Goal: Task Accomplishment & Management: Use online tool/utility

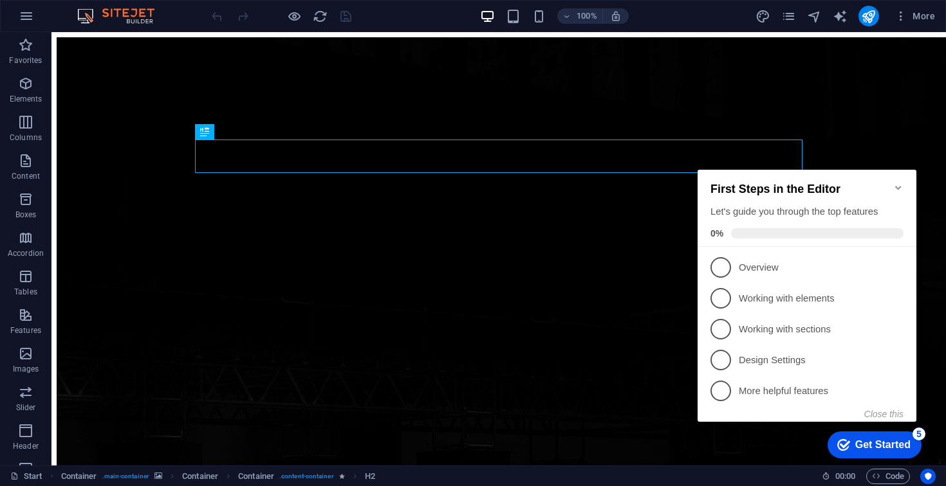
click at [898, 183] on icon "Minimize checklist" at bounding box center [898, 188] width 10 height 10
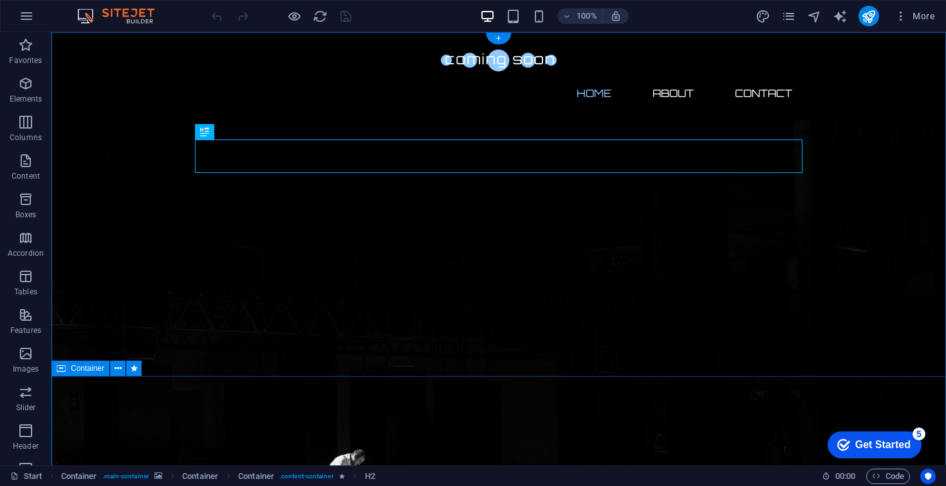
click at [877, 460] on div "checkmark Get Started 5 First Steps in the Editor Let's guide you through the t…" at bounding box center [871, 444] width 109 height 39
click at [879, 453] on div "checkmark Get Started 5" at bounding box center [875, 445] width 94 height 27
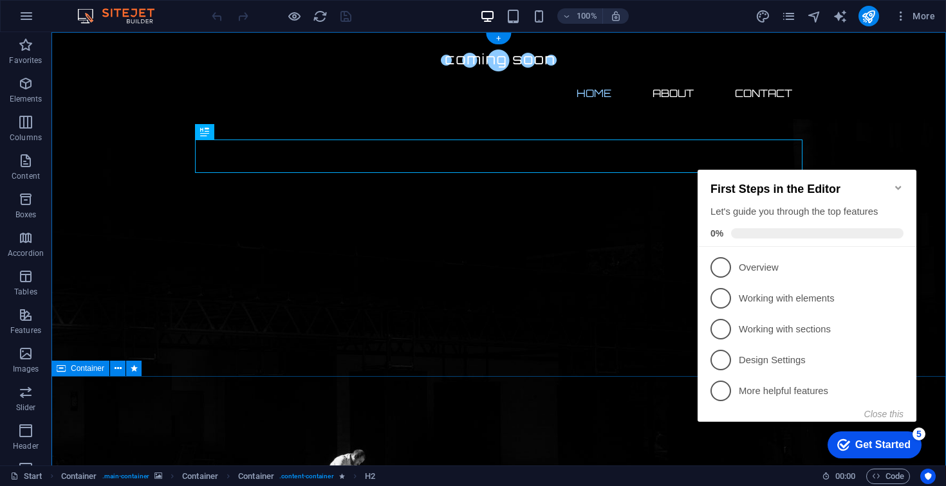
click at [898, 186] on icon "Minimize checklist" at bounding box center [898, 188] width 6 height 4
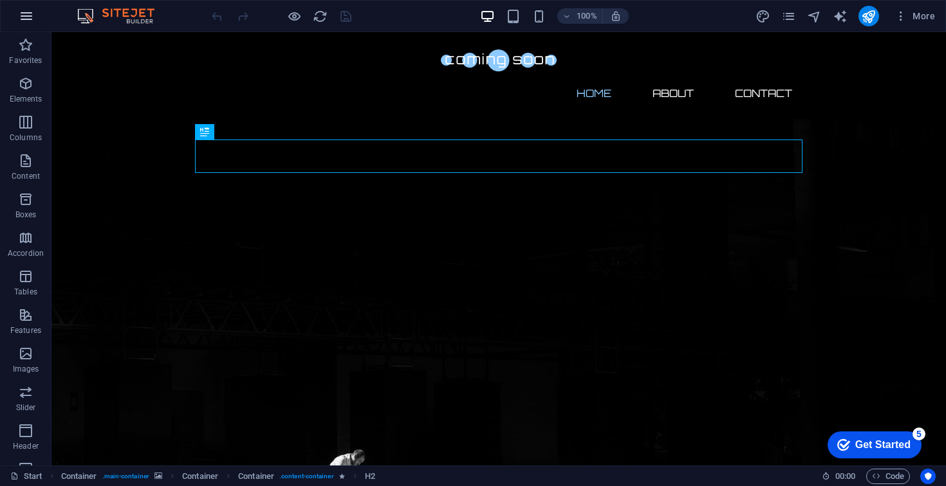
click at [30, 18] on icon "button" at bounding box center [26, 15] width 15 height 15
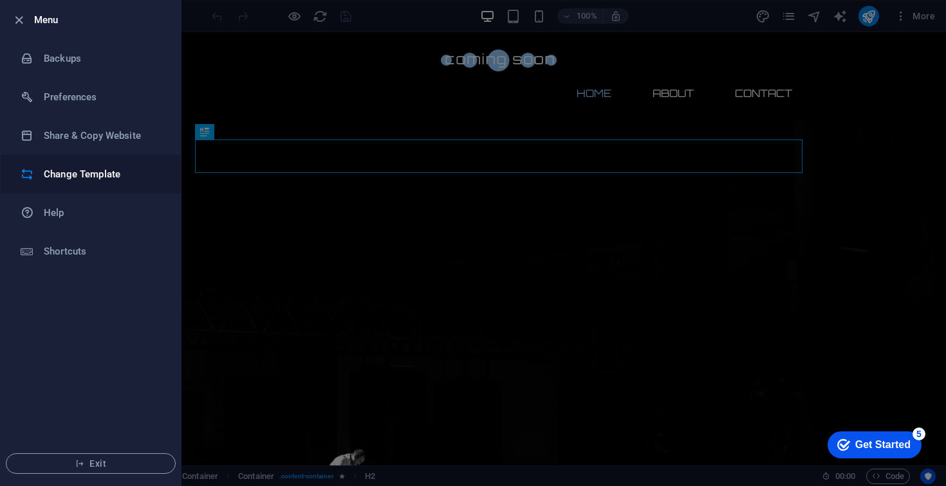
click at [80, 174] on h6 "Change Template" at bounding box center [103, 174] width 119 height 15
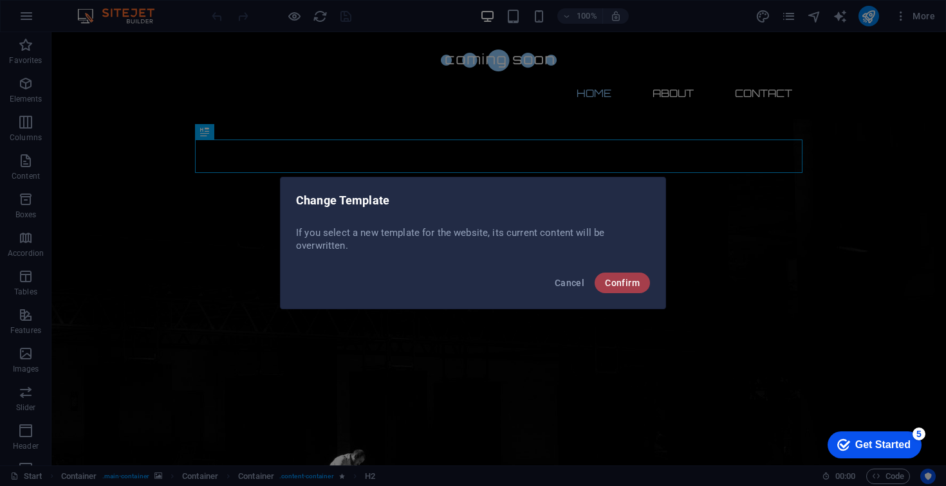
click at [634, 282] on span "Confirm" at bounding box center [622, 283] width 35 height 10
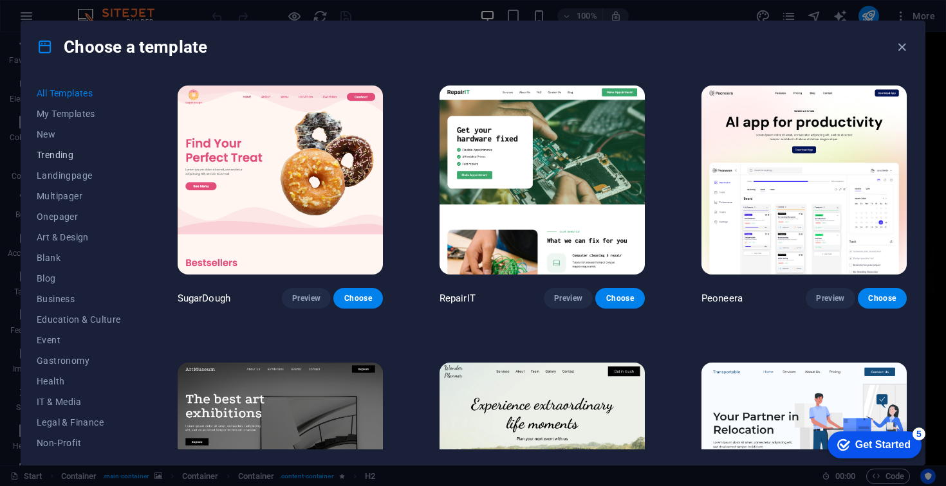
click at [67, 160] on button "Trending" at bounding box center [79, 155] width 84 height 21
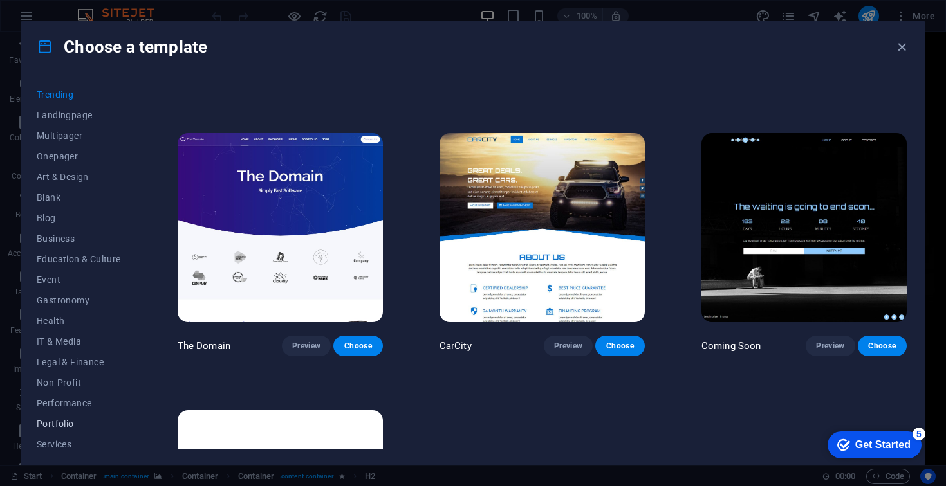
scroll to position [60, 0]
click at [47, 225] on button "Blog" at bounding box center [79, 218] width 84 height 21
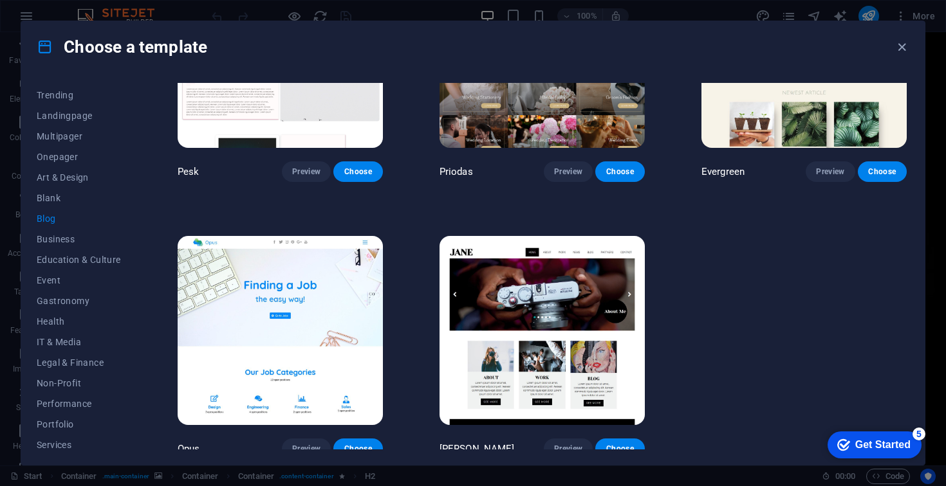
scroll to position [1790, 0]
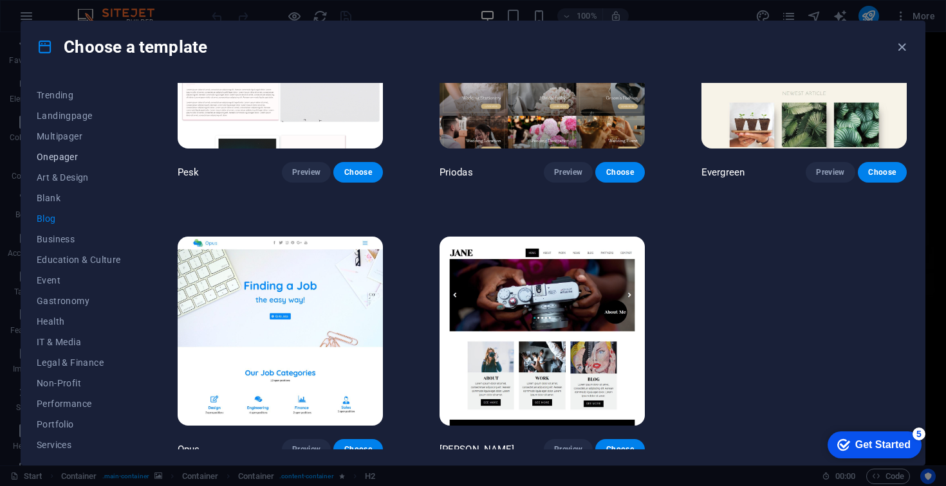
click at [62, 153] on span "Onepager" at bounding box center [79, 157] width 84 height 10
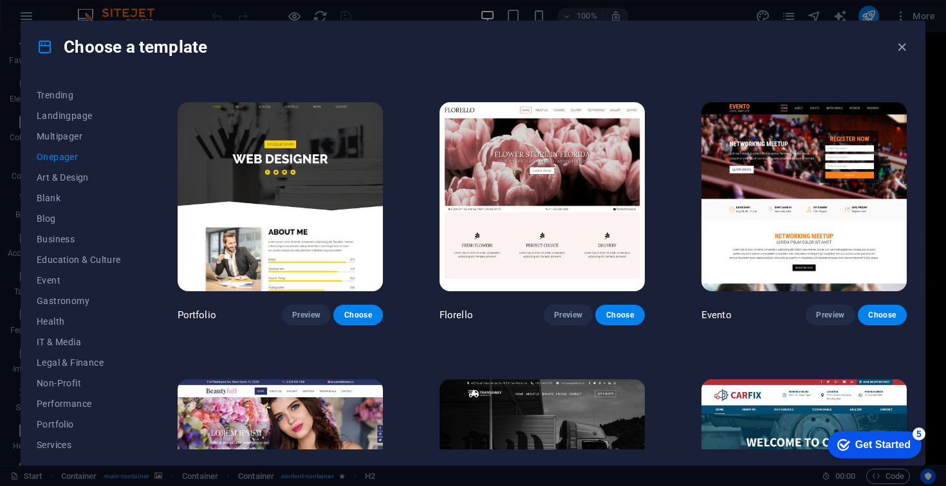
scroll to position [4976, 0]
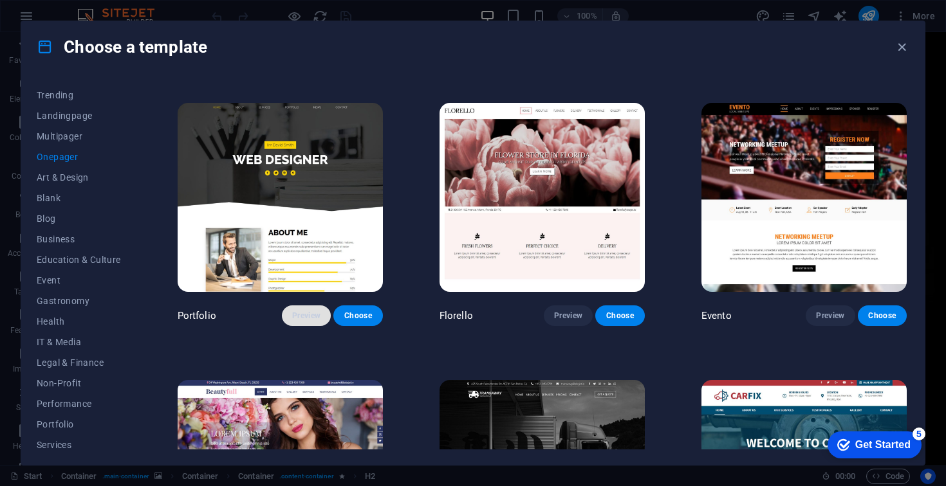
click at [312, 311] on span "Preview" at bounding box center [306, 316] width 28 height 10
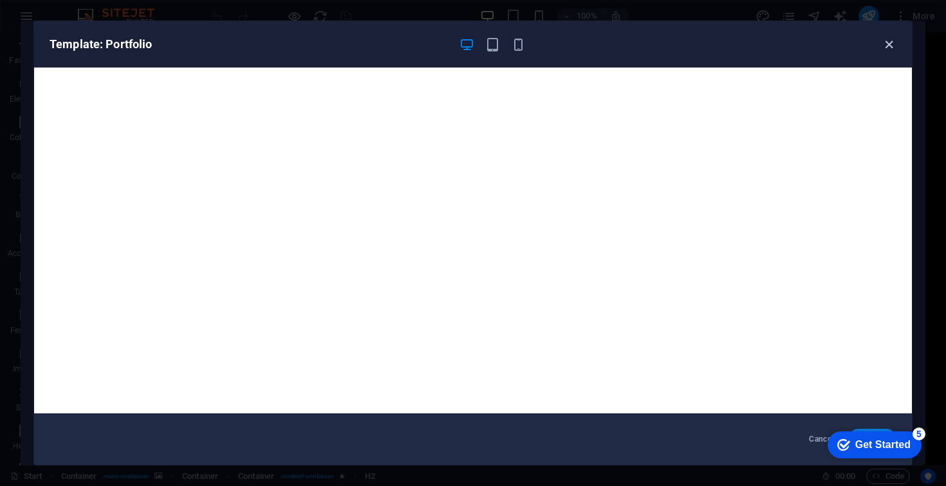
click at [887, 41] on icon "button" at bounding box center [889, 44] width 15 height 15
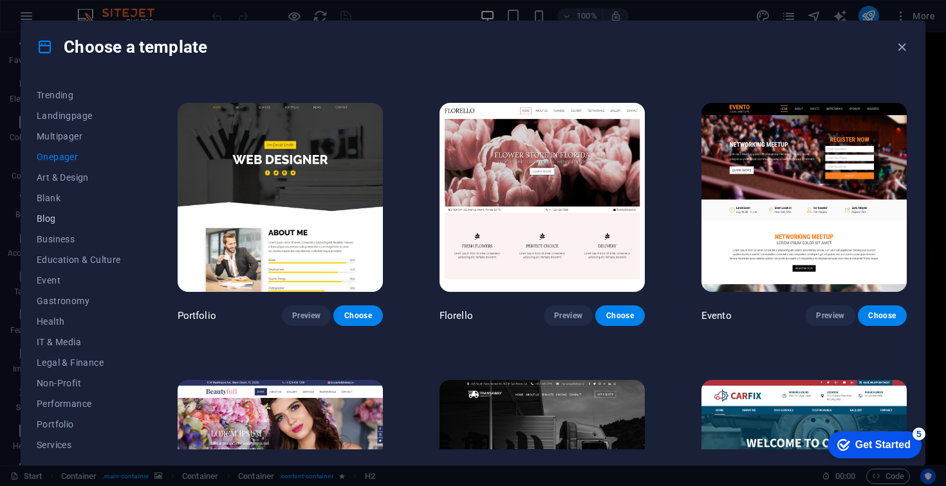
click at [40, 223] on span "Blog" at bounding box center [79, 219] width 84 height 10
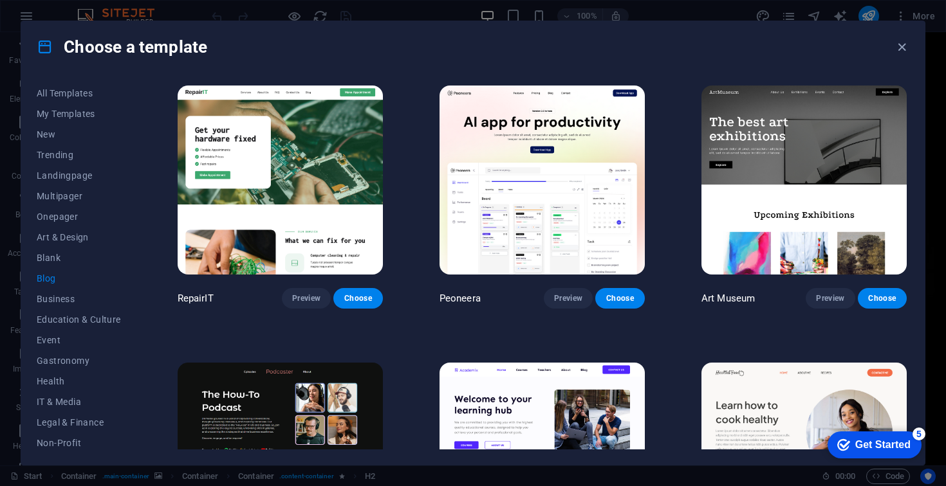
scroll to position [0, 0]
click at [78, 115] on span "My Templates" at bounding box center [79, 114] width 84 height 10
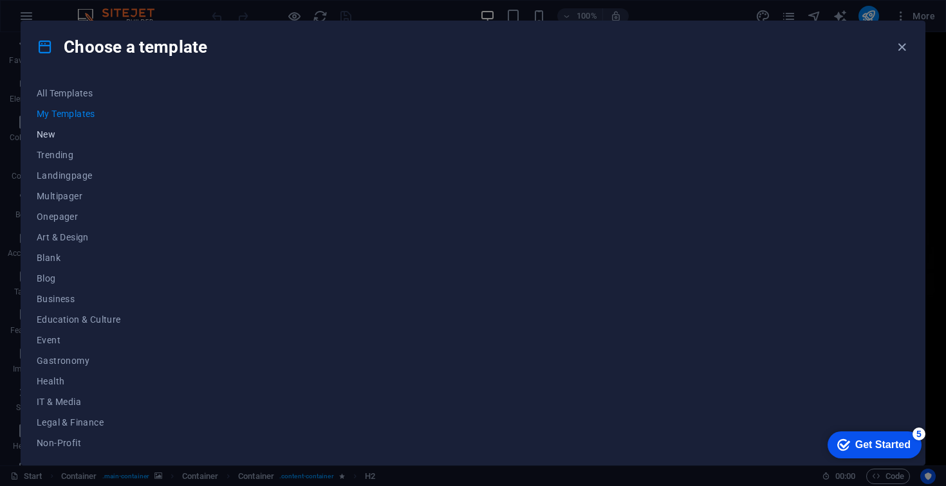
click at [52, 136] on span "New" at bounding box center [79, 134] width 84 height 10
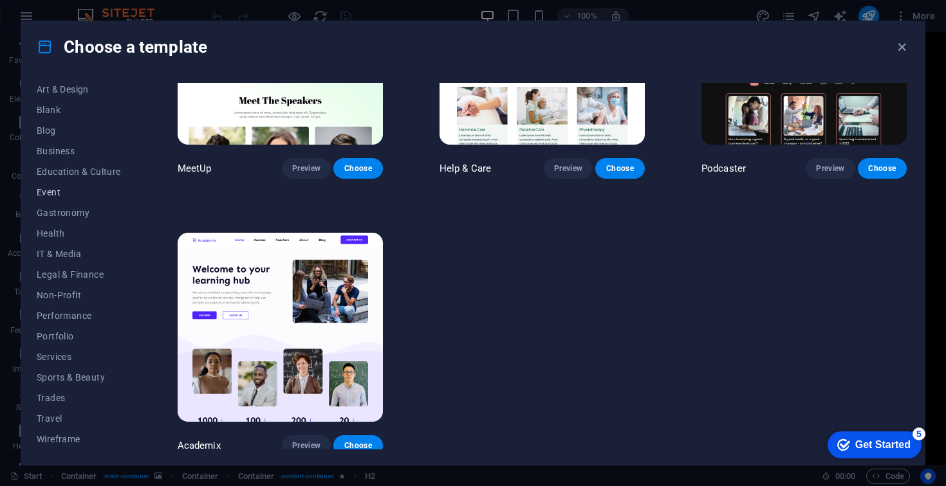
scroll to position [148, 0]
click at [68, 435] on span "Wireframe" at bounding box center [79, 439] width 84 height 10
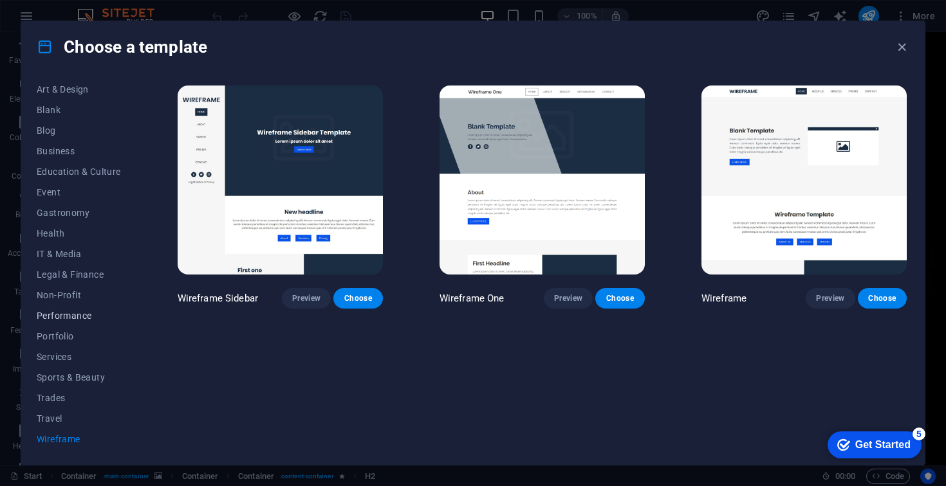
click at [74, 320] on span "Performance" at bounding box center [79, 316] width 84 height 10
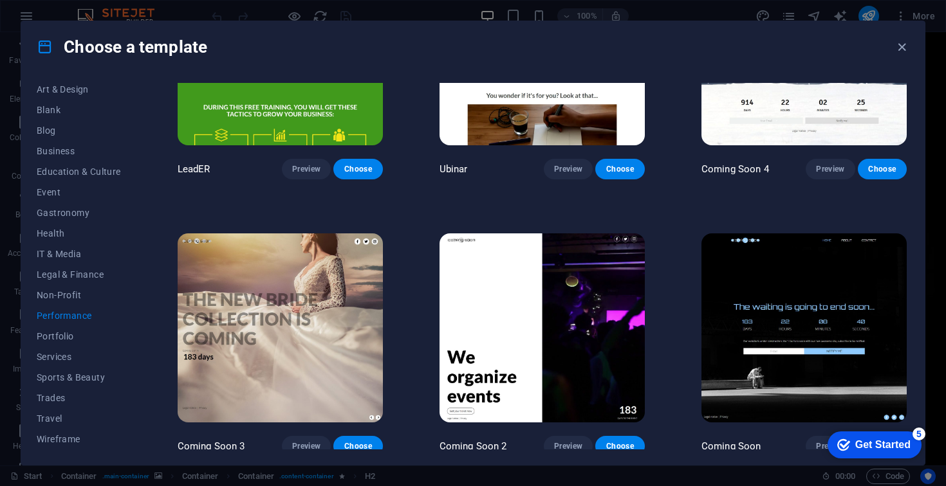
scroll to position [1238, 0]
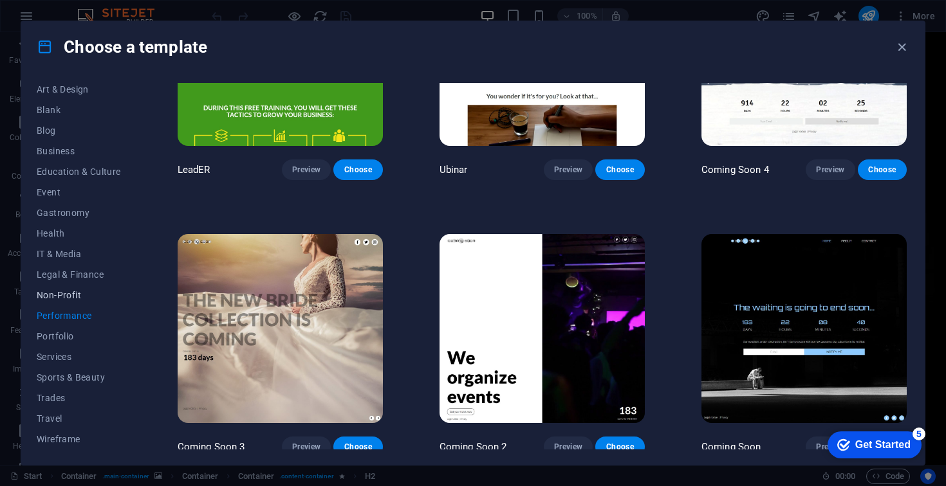
click at [74, 299] on span "Non-Profit" at bounding box center [79, 295] width 84 height 10
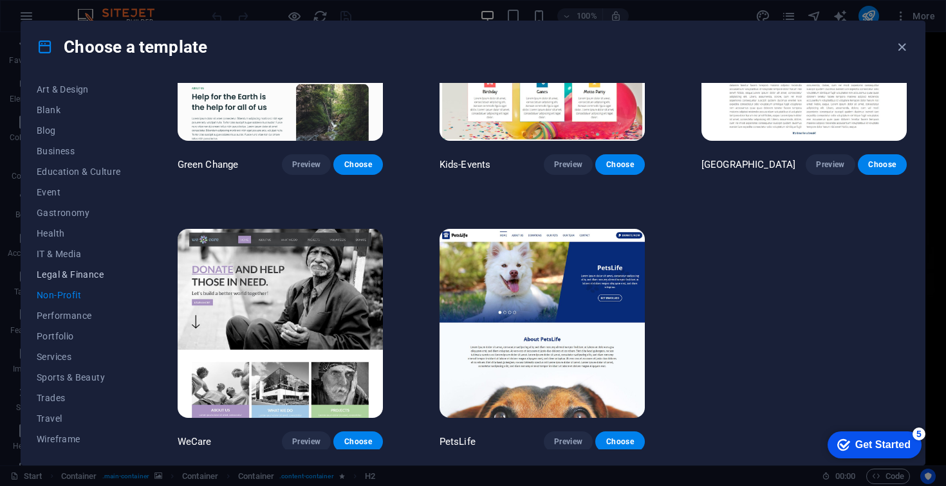
click at [71, 275] on span "Legal & Finance" at bounding box center [79, 275] width 84 height 10
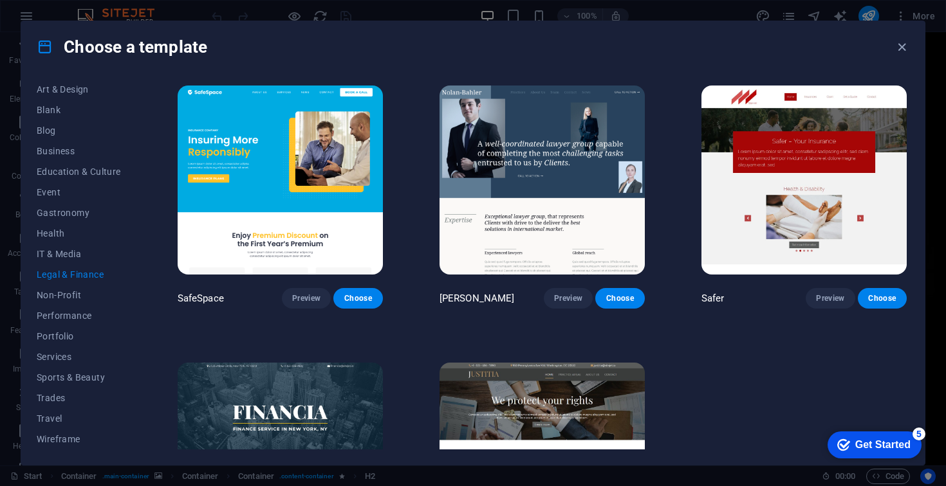
scroll to position [0, 0]
click at [60, 259] on button "IT & Media" at bounding box center [79, 254] width 84 height 21
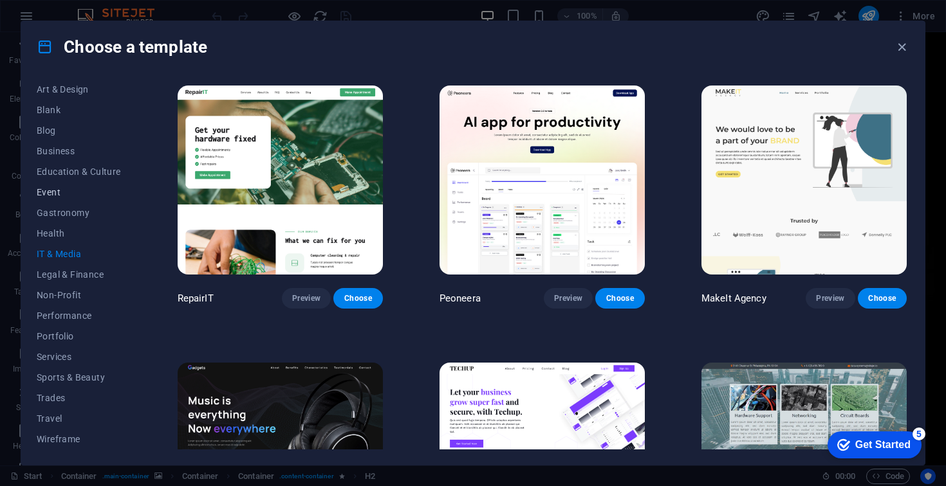
click at [53, 192] on span "Event" at bounding box center [79, 192] width 84 height 10
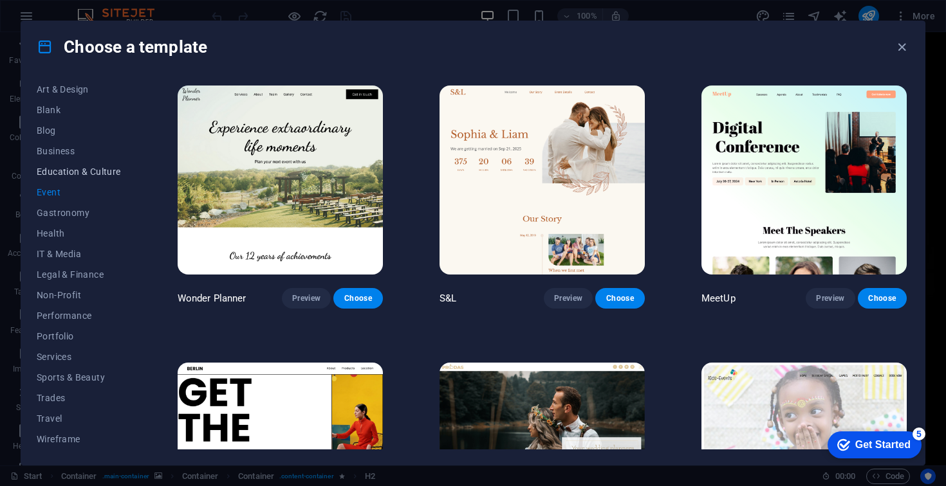
click at [77, 169] on span "Education & Culture" at bounding box center [79, 172] width 84 height 10
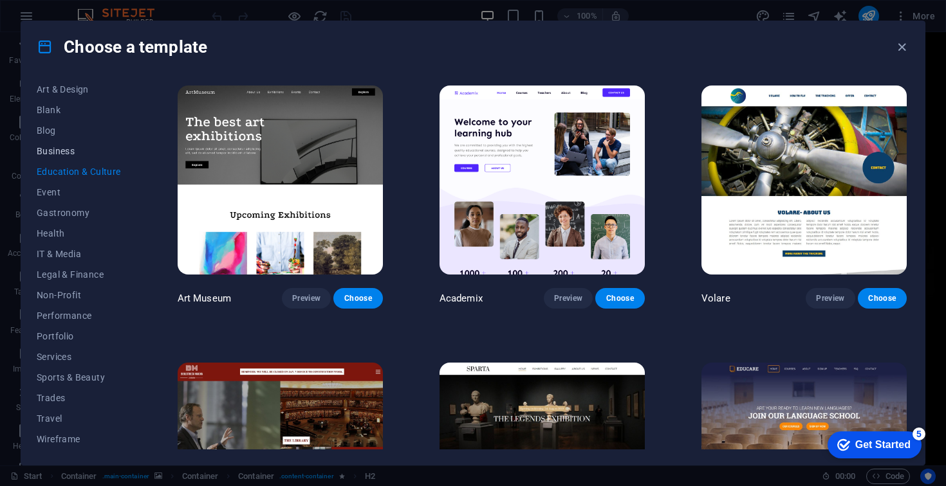
click at [68, 149] on span "Business" at bounding box center [79, 151] width 84 height 10
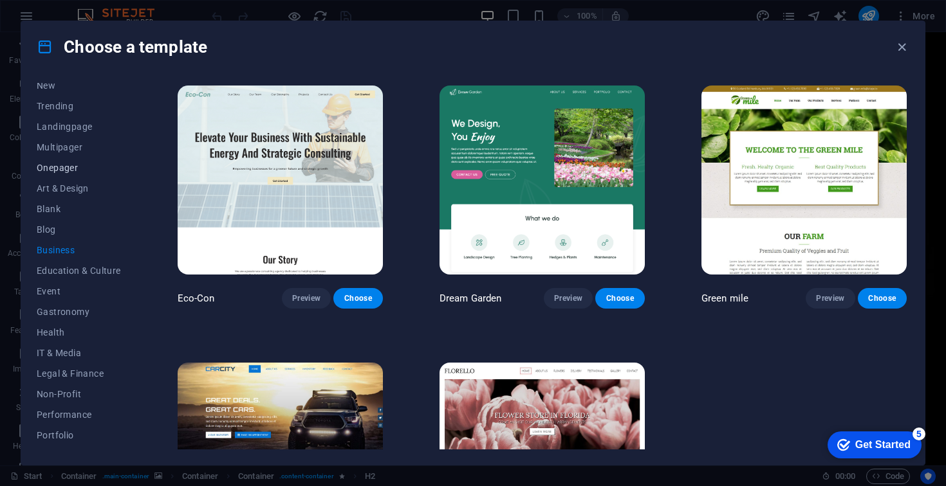
scroll to position [28, 0]
click at [49, 246] on span "Blog" at bounding box center [79, 250] width 84 height 10
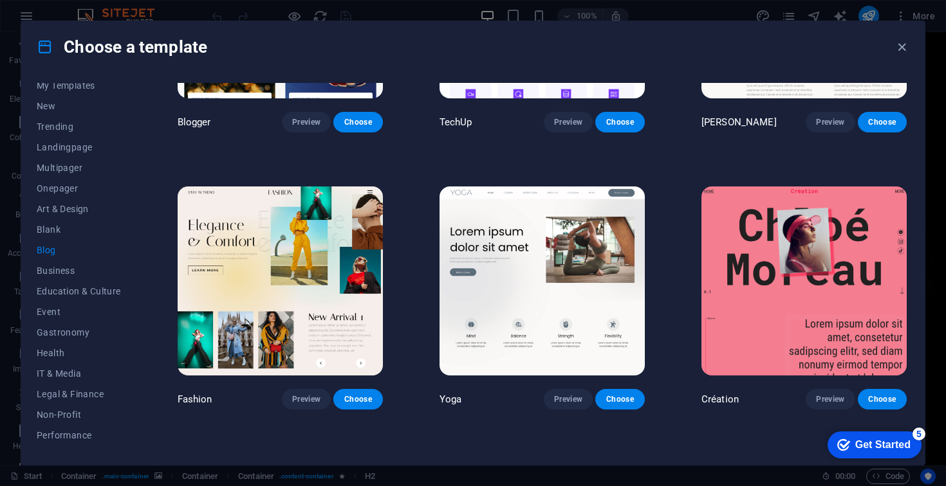
scroll to position [1135, 0]
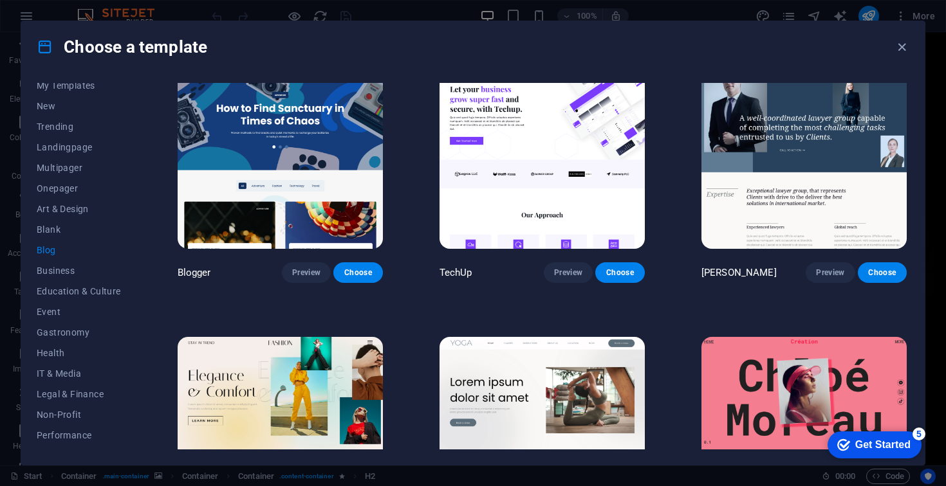
click at [880, 440] on div "Get Started" at bounding box center [882, 446] width 55 height 12
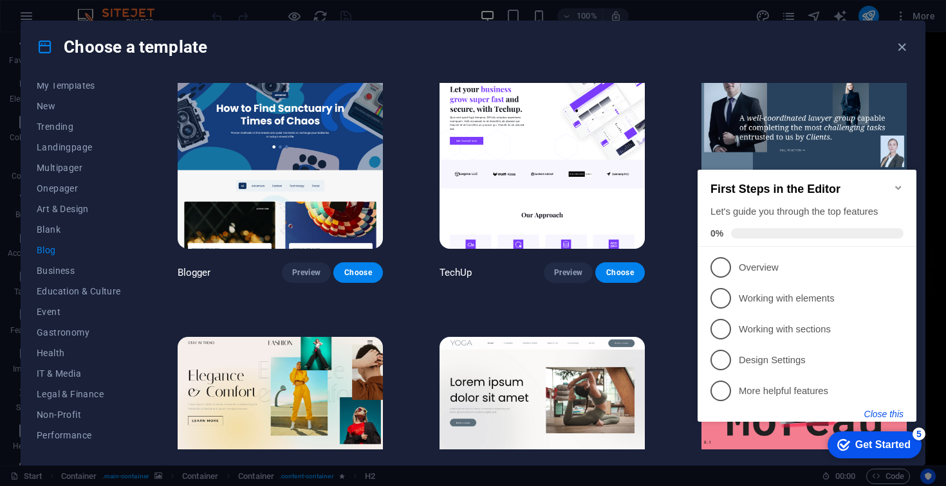
click at [889, 412] on button "Close this" at bounding box center [883, 414] width 39 height 10
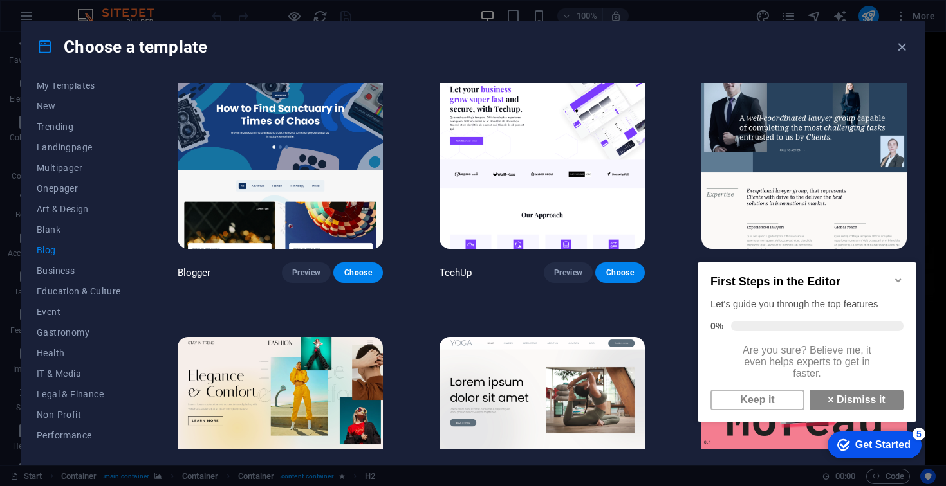
click at [898, 279] on icon "Minimize checklist" at bounding box center [898, 281] width 6 height 4
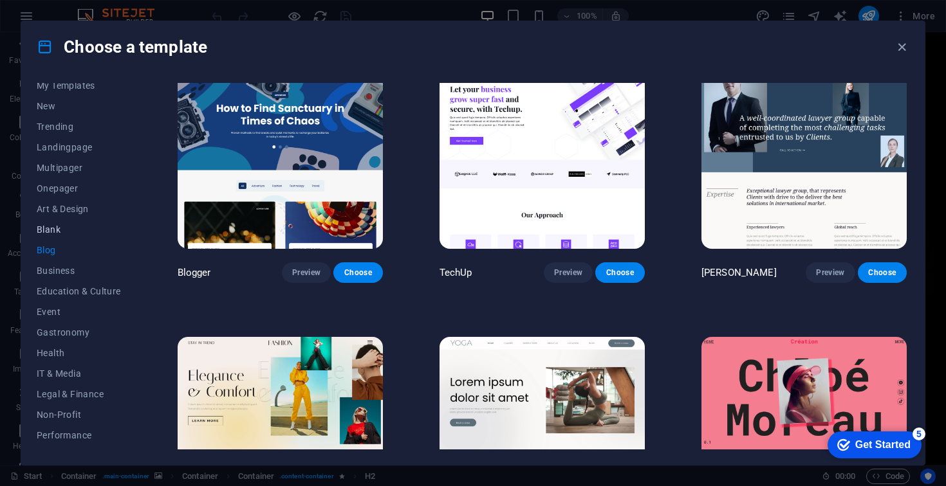
click at [51, 226] on span "Blank" at bounding box center [79, 230] width 84 height 10
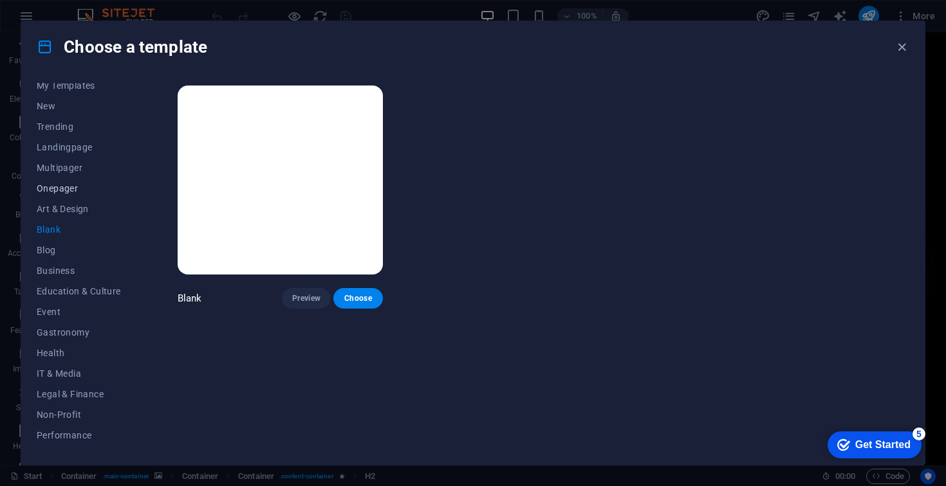
click at [70, 190] on span "Onepager" at bounding box center [79, 188] width 84 height 10
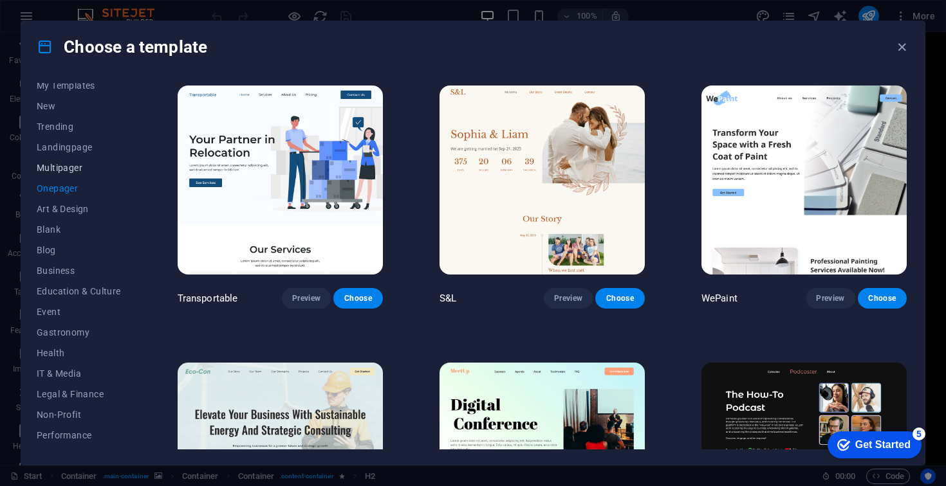
click at [69, 165] on span "Multipager" at bounding box center [79, 168] width 84 height 10
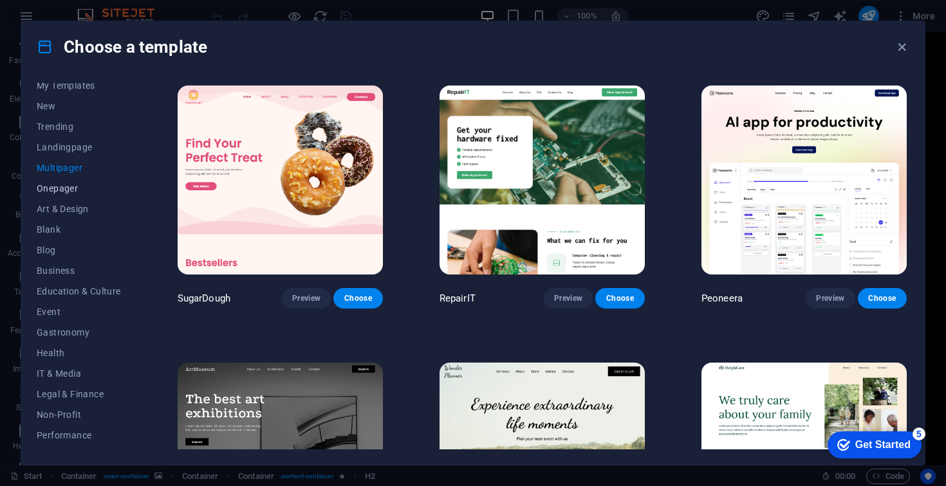
click at [73, 190] on span "Onepager" at bounding box center [79, 188] width 84 height 10
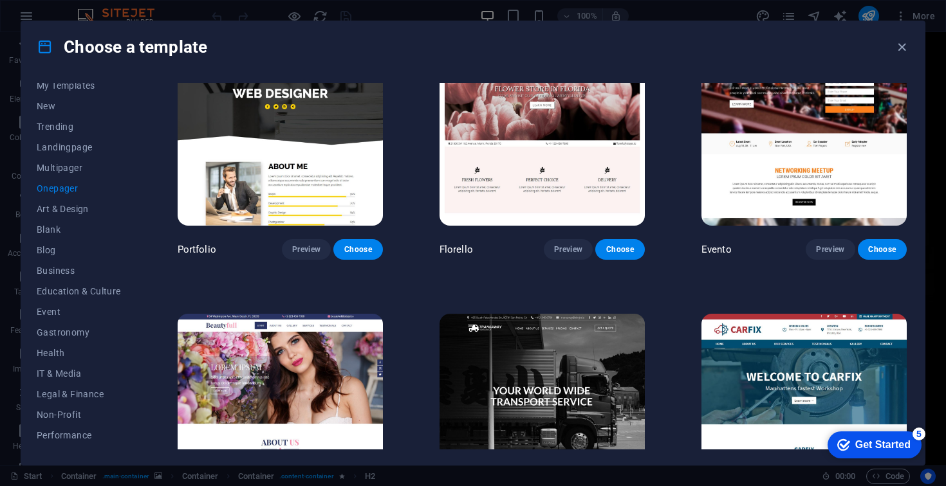
scroll to position [5067, 0]
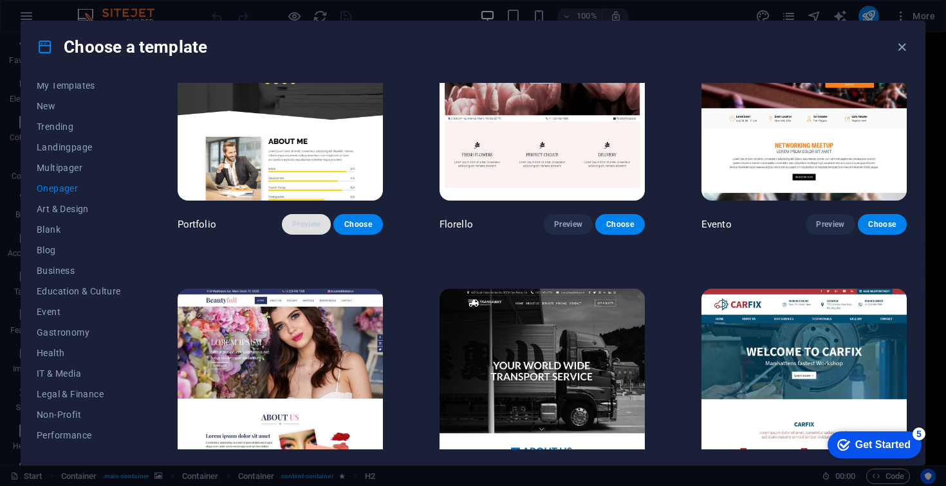
click at [319, 219] on span "Preview" at bounding box center [306, 224] width 28 height 10
